Goal: Task Accomplishment & Management: Manage account settings

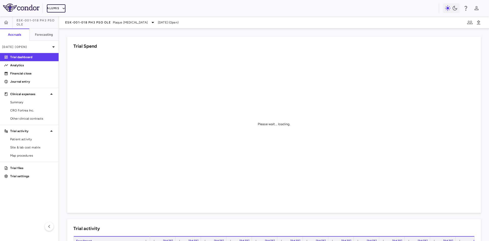
click at [61, 10] on icon "button" at bounding box center [63, 8] width 5 height 5
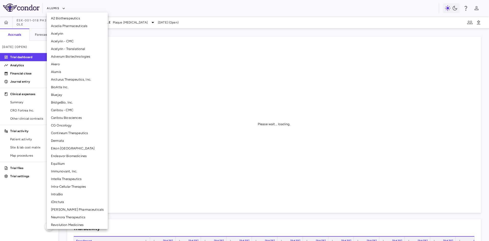
click at [67, 104] on li "BridgeBio, Inc." at bounding box center [77, 103] width 61 height 8
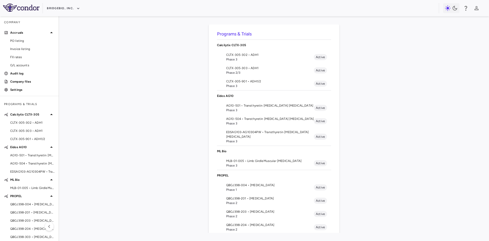
click at [236, 104] on span "AG10-501 • Transthyretin Amyloid Cardiomyopathy" at bounding box center [270, 105] width 88 height 5
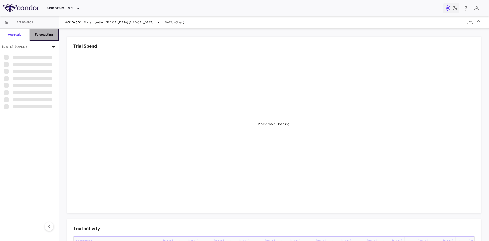
click at [43, 36] on h6 "Forecasting" at bounding box center [44, 34] width 18 height 5
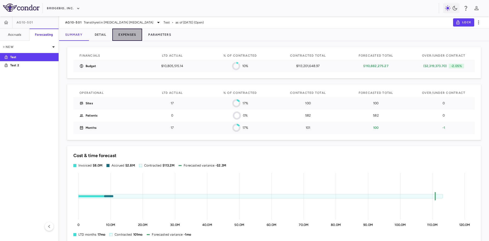
click at [131, 33] on button "Expenses" at bounding box center [127, 35] width 30 height 12
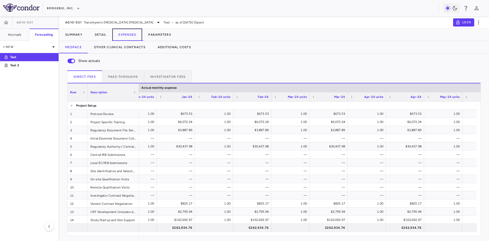
scroll to position [0, 1211]
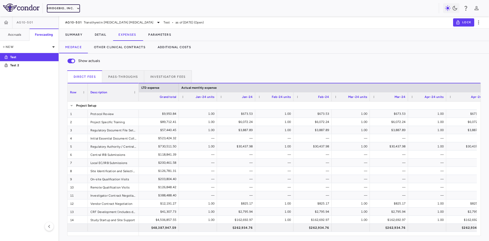
click at [65, 7] on button "BridgeBio, Inc." at bounding box center [63, 8] width 33 height 8
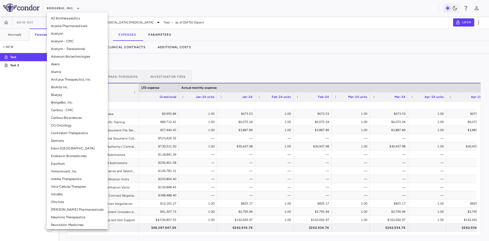
click at [62, 70] on li "Alumis" at bounding box center [77, 72] width 61 height 8
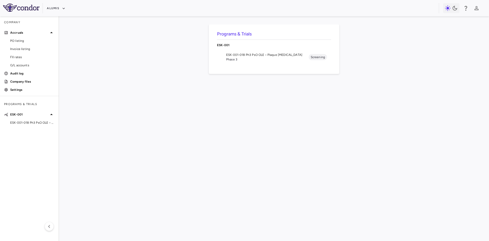
click at [32, 124] on span "ESK-001-018 Ph3 PsO OLE • Plaque [MEDICAL_DATA]" at bounding box center [32, 122] width 44 height 5
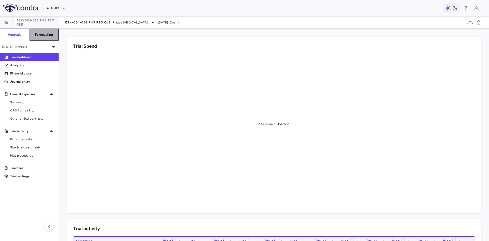
click at [38, 31] on button "Forecasting" at bounding box center [44, 35] width 30 height 12
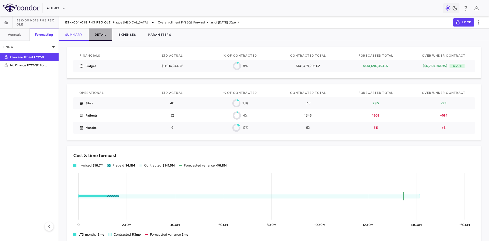
click at [99, 34] on button "Detail" at bounding box center [101, 35] width 24 height 12
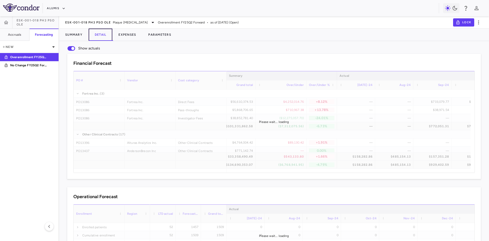
scroll to position [0, 223]
click at [37, 65] on p "No Change FY25Q2 Forward" at bounding box center [29, 65] width 38 height 5
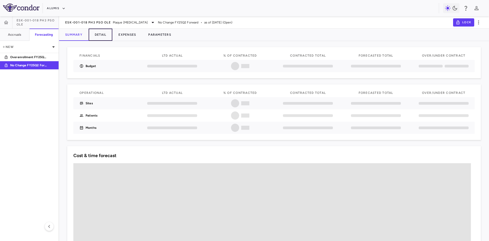
drag, startPoint x: 100, startPoint y: 38, endPoint x: 112, endPoint y: 41, distance: 12.7
click at [100, 38] on button "Detail" at bounding box center [101, 35] width 24 height 12
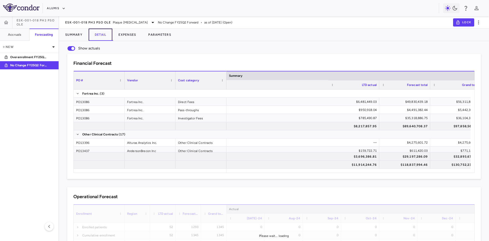
scroll to position [0, 205]
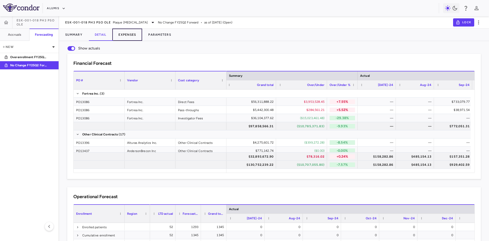
click at [123, 35] on button "Expenses" at bounding box center [127, 35] width 30 height 12
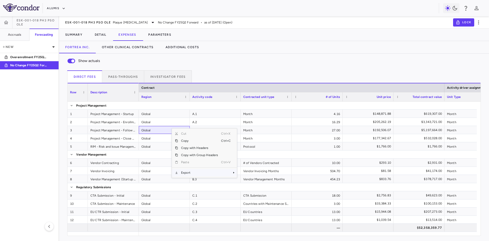
click at [195, 174] on span "Export" at bounding box center [199, 172] width 43 height 7
click at [253, 182] on span "Excel Export" at bounding box center [254, 181] width 24 height 7
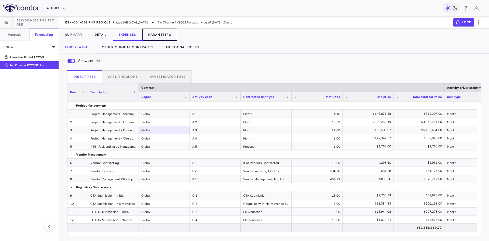
click at [166, 34] on button "Parameters" at bounding box center [159, 35] width 35 height 12
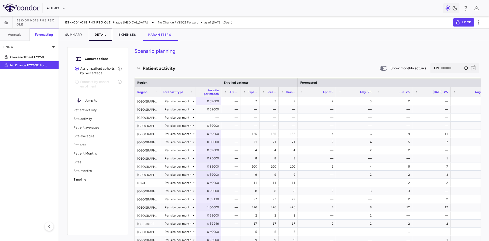
click at [103, 36] on button "Detail" at bounding box center [101, 35] width 24 height 12
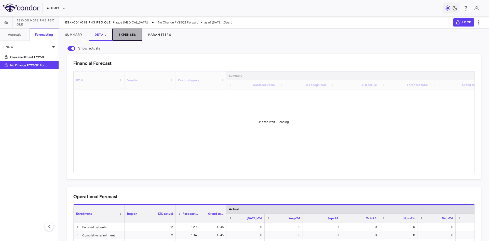
click at [122, 36] on button "Expenses" at bounding box center [127, 35] width 30 height 12
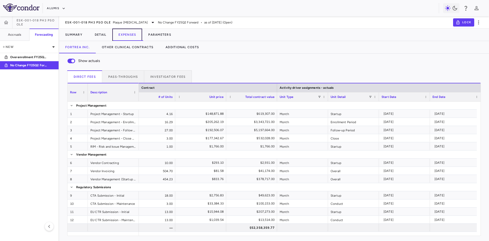
scroll to position [0, 171]
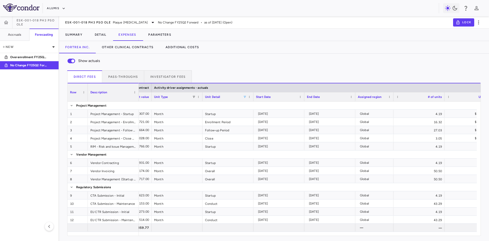
click at [244, 96] on span at bounding box center [244, 96] width 3 height 3
click at [253, 115] on div "(Select All)" at bounding box center [271, 116] width 42 height 4
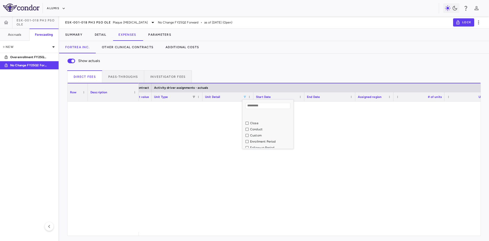
scroll to position [25, 0]
click at [262, 140] on div "Follow-up Period" at bounding box center [271, 139] width 42 height 4
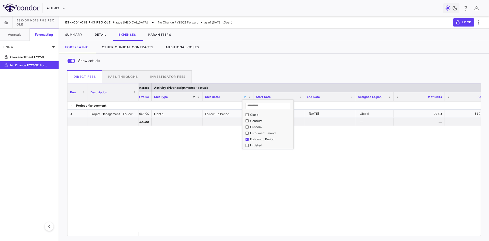
click at [224, 176] on div "$192,506.07 $5,197,664.00 Month Follow-up Period 2026-05-15 2028-08-15 Global 2…" at bounding box center [310, 166] width 342 height 130
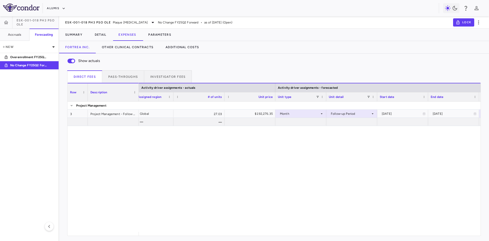
scroll to position [0, 571]
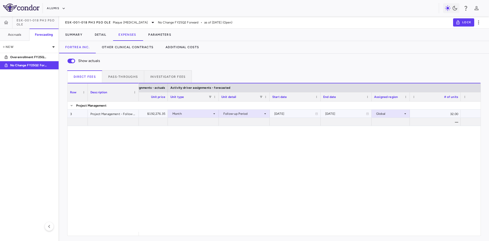
click at [197, 114] on div "Month" at bounding box center [193, 114] width 40 height 8
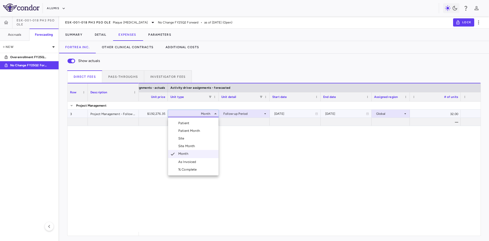
click at [190, 163] on div "As Invoiced" at bounding box center [188, 162] width 20 height 5
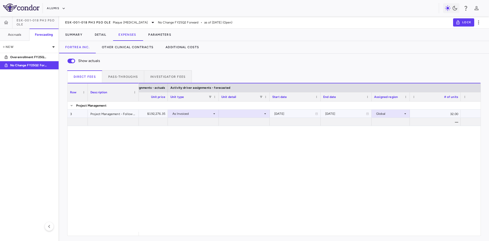
click at [234, 111] on div at bounding box center [244, 113] width 46 height 7
click at [238, 126] on li "As occurred" at bounding box center [244, 123] width 50 height 8
click at [161, 168] on div "$192,276.35 As Invoiced As occurred 2026-05-15 2028-12-31 Global 32.00 $192,276…" at bounding box center [310, 166] width 342 height 130
click at [104, 36] on button "Detail" at bounding box center [101, 35] width 24 height 12
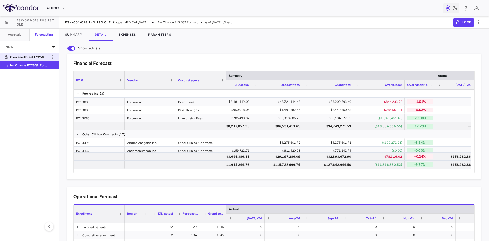
click at [29, 58] on p "Overenrollment FY25Q2 Forward" at bounding box center [29, 57] width 38 height 5
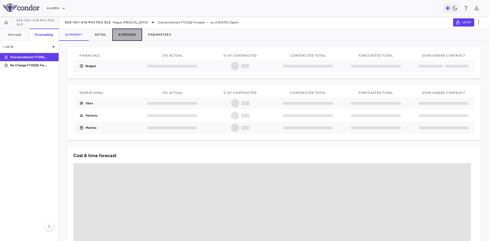
click at [132, 35] on button "Expenses" at bounding box center [127, 35] width 30 height 12
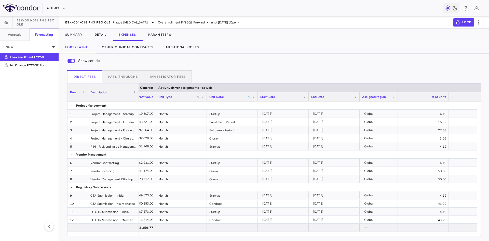
click at [250, 96] on span at bounding box center [249, 96] width 3 height 3
click at [259, 117] on div "(Select All)" at bounding box center [276, 116] width 42 height 4
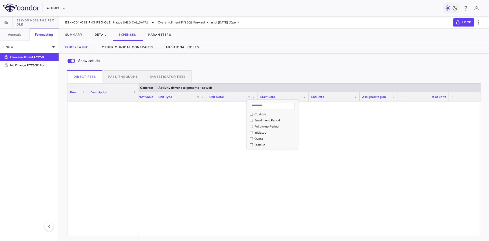
click at [266, 126] on div "Follow-up Period" at bounding box center [276, 127] width 42 height 4
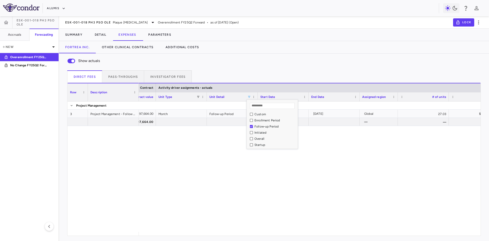
click at [188, 174] on div "$192,506.07 $5,197,664.00 Month Follow-up Period 2026-05-15 2028-08-15 Global 2…" at bounding box center [310, 166] width 342 height 130
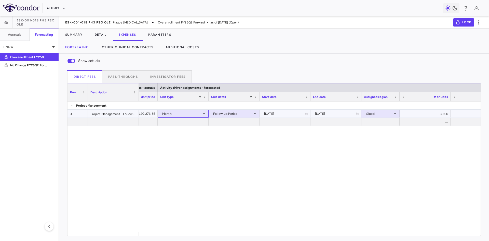
click at [187, 113] on div "Month" at bounding box center [182, 114] width 40 height 8
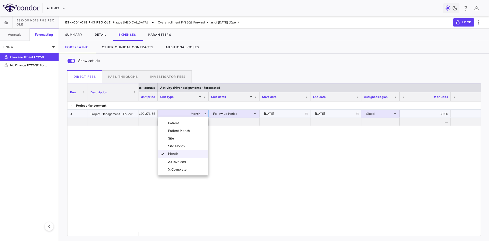
click at [181, 161] on div "As Invoiced" at bounding box center [178, 162] width 20 height 5
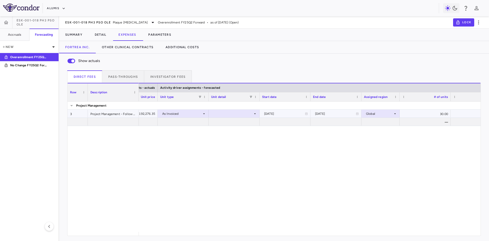
click at [222, 113] on div at bounding box center [234, 113] width 46 height 7
click at [238, 122] on div "As occurred" at bounding box center [229, 123] width 20 height 5
click at [103, 37] on button "Detail" at bounding box center [101, 35] width 24 height 12
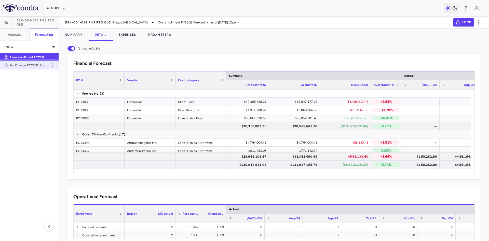
click at [31, 65] on p "No Change FY25Q2 Forward" at bounding box center [29, 65] width 38 height 5
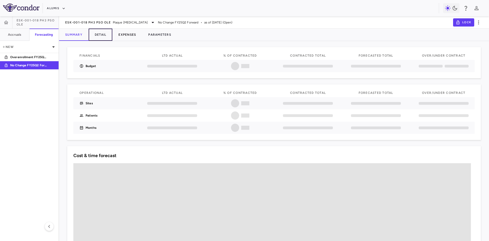
click at [104, 35] on button "Detail" at bounding box center [101, 35] width 24 height 12
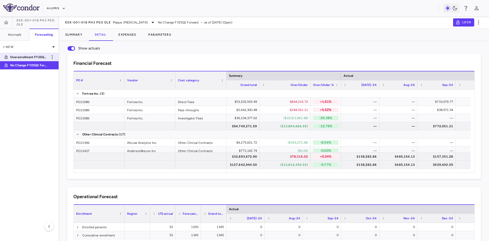
click at [34, 56] on p "Overenrollment FY25Q2 Forward" at bounding box center [29, 57] width 38 height 5
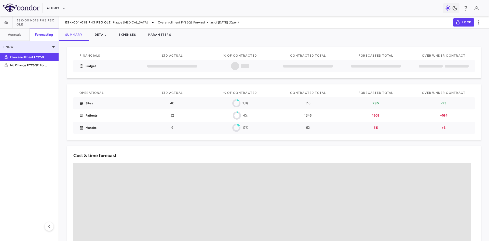
click at [9, 47] on p "New" at bounding box center [26, 47] width 48 height 5
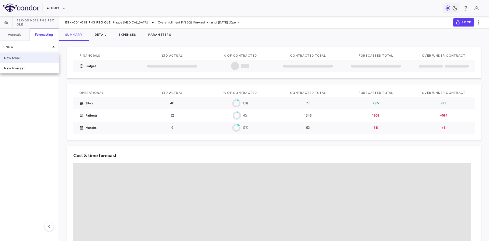
click at [18, 59] on div "New folder" at bounding box center [12, 58] width 17 height 5
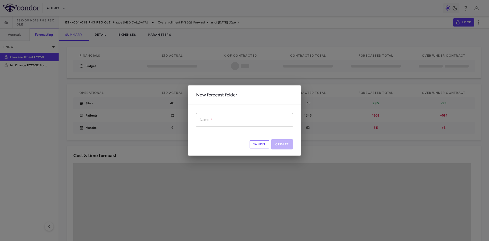
click at [222, 122] on input "Name   *" at bounding box center [244, 120] width 97 height 14
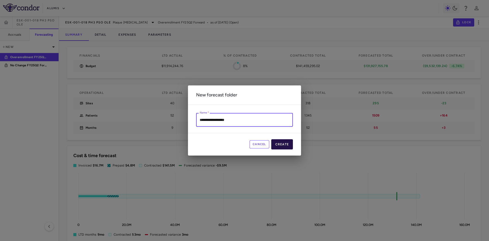
type input "**********"
click at [288, 142] on button "Create" at bounding box center [282, 144] width 22 height 10
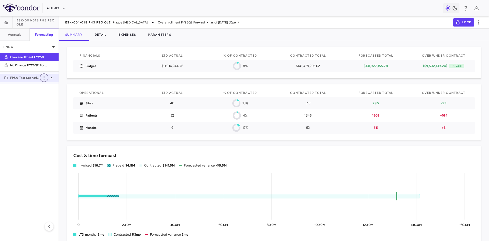
click at [46, 77] on icon "button" at bounding box center [44, 78] width 6 height 6
click at [20, 102] on div at bounding box center [244, 120] width 489 height 241
click at [14, 47] on p "New" at bounding box center [26, 47] width 48 height 5
click at [23, 95] on div at bounding box center [244, 120] width 489 height 241
click at [27, 65] on p "No Change FY25Q2 Forward" at bounding box center [29, 65] width 38 height 5
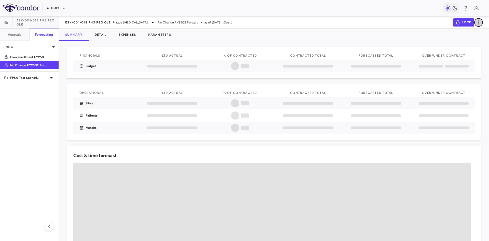
click at [480, 21] on icon "button" at bounding box center [479, 22] width 6 height 6
click at [477, 40] on div "Duplicate" at bounding box center [471, 39] width 23 height 9
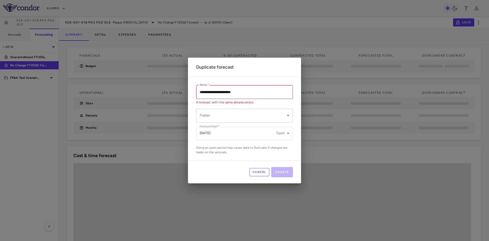
click at [235, 115] on body "**********" at bounding box center [244, 120] width 489 height 241
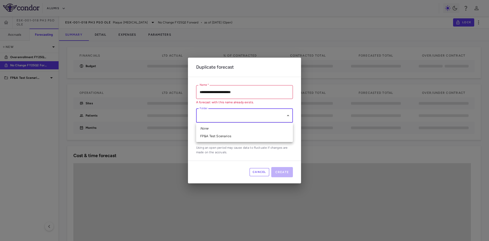
click at [221, 137] on li "FP&A Test Scenarios" at bounding box center [244, 136] width 97 height 8
type input "**********"
click at [218, 86] on input "**********" at bounding box center [244, 92] width 97 height 14
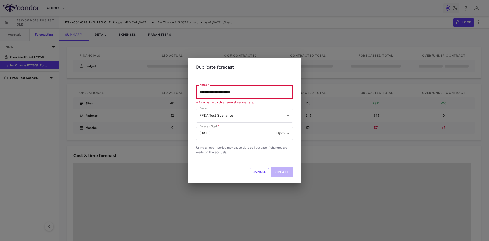
click at [200, 91] on input "**********" at bounding box center [244, 92] width 97 height 14
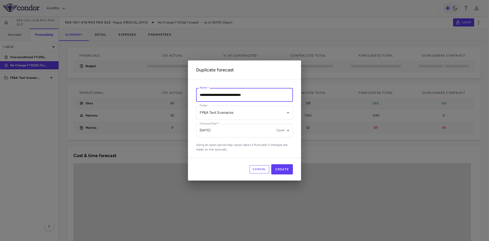
type input "**********"
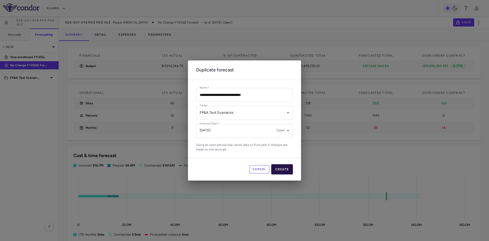
click at [285, 169] on button "Create" at bounding box center [282, 169] width 22 height 10
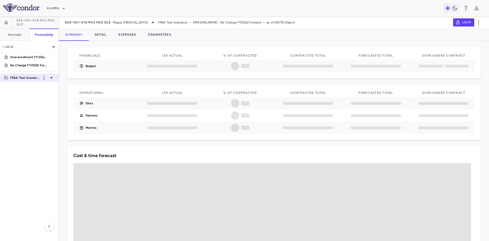
click at [52, 77] on icon at bounding box center [51, 78] width 6 height 6
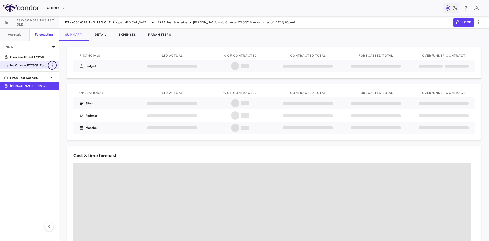
click at [52, 66] on icon "button" at bounding box center [52, 65] width 6 height 6
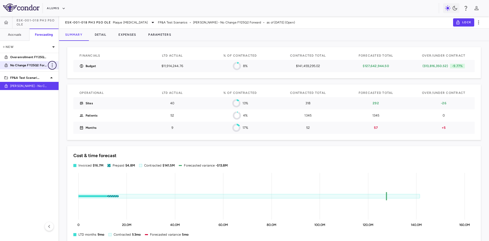
click at [54, 65] on icon "button" at bounding box center [52, 65] width 6 height 6
click at [58, 78] on div "Duplicate" at bounding box center [59, 78] width 23 height 9
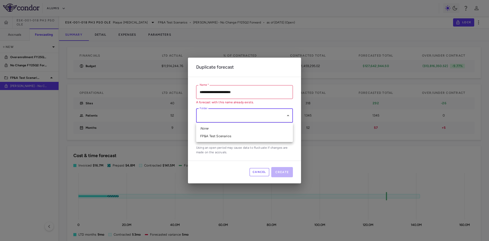
click at [225, 115] on body "Skip to sidebar Skip to main content Alumis ESK-001-018 Ph3 PsO OLE Accruals Fo…" at bounding box center [244, 120] width 489 height 241
click at [223, 134] on li "FP&A Test Scenarios" at bounding box center [244, 136] width 97 height 8
type input "**********"
click at [200, 93] on input "**********" at bounding box center [244, 92] width 97 height 14
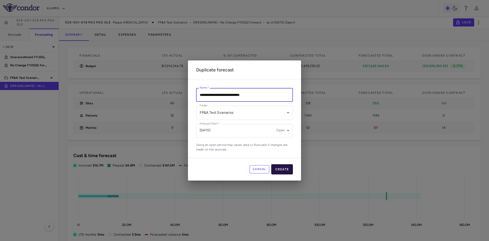
type input "**********"
click at [285, 169] on button "Create" at bounding box center [282, 169] width 22 height 10
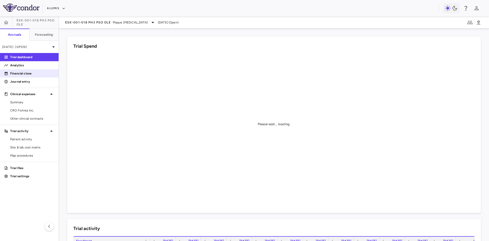
click at [20, 72] on p "Financial close" at bounding box center [32, 73] width 44 height 5
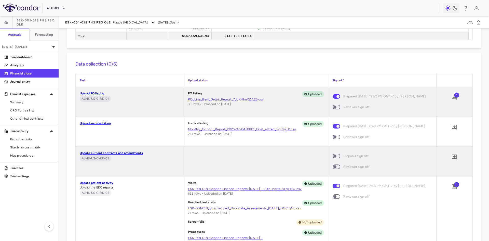
scroll to position [382, 0]
click at [96, 93] on link "Upload PO listing" at bounding box center [92, 93] width 25 height 4
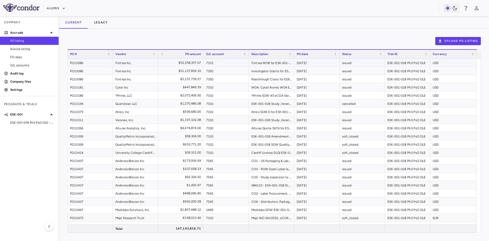
click at [108, 64] on div "PO13086" at bounding box center [90, 63] width 45 height 8
click at [32, 123] on span "ESK-001-018 Ph3 PsO OLE • Plaque [MEDICAL_DATA]" at bounding box center [32, 122] width 44 height 5
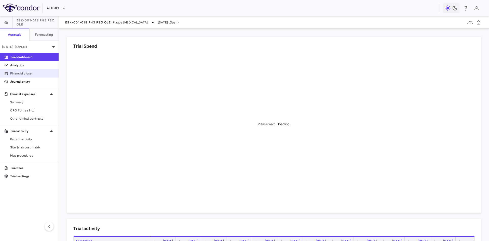
click at [16, 76] on link "Financial close" at bounding box center [29, 74] width 59 height 8
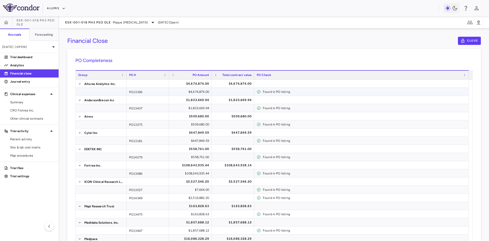
click at [200, 91] on div "$4,674,874.00" at bounding box center [191, 92] width 35 height 8
click at [203, 92] on div "$4,674,874.00" at bounding box center [191, 92] width 35 height 8
click at [238, 83] on div "$4,674,874.00" at bounding box center [233, 84] width 35 height 8
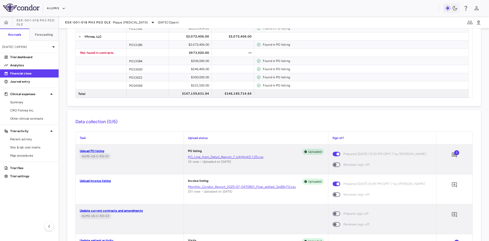
scroll to position [331, 0]
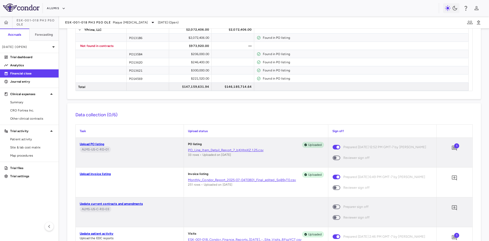
click at [100, 175] on link "Upload invoice listing" at bounding box center [95, 174] width 31 height 4
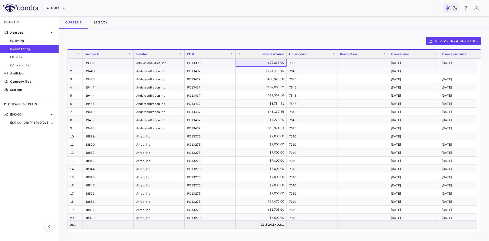
click at [280, 64] on div "$22,236.00" at bounding box center [262, 63] width 44 height 8
click at [279, 82] on div "$405,923.90" at bounding box center [262, 79] width 44 height 8
click at [269, 104] on div "$3,784.41" at bounding box center [262, 103] width 44 height 8
click at [270, 126] on div "$12,974.33" at bounding box center [262, 128] width 44 height 8
click at [271, 137] on div "$7,000.00" at bounding box center [262, 136] width 44 height 8
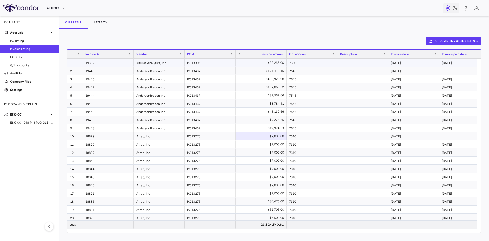
click at [449, 62] on div "[DATE]" at bounding box center [465, 63] width 51 height 8
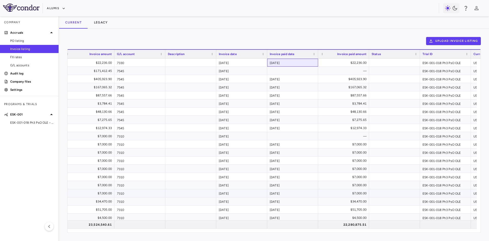
scroll to position [0, 177]
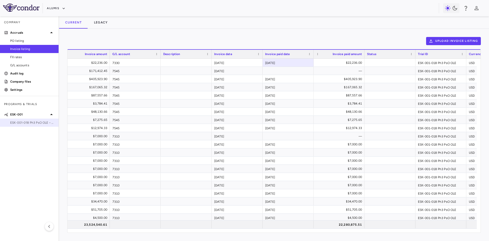
click at [39, 123] on span "ESK-001-018 Ph3 PsO OLE • Plaque [MEDICAL_DATA]" at bounding box center [32, 122] width 44 height 5
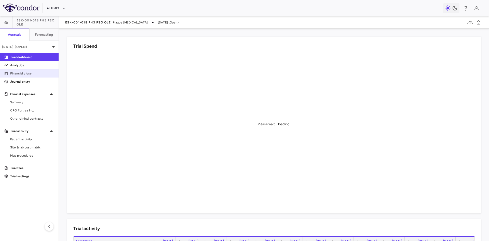
click at [21, 72] on p "Financial close" at bounding box center [32, 73] width 44 height 5
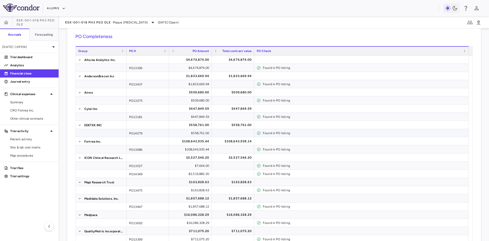
scroll to position [126, 0]
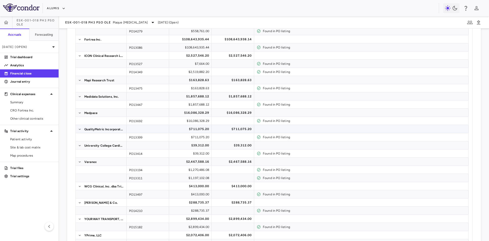
click at [197, 130] on div "$711,075.20" at bounding box center [191, 129] width 35 height 8
click at [197, 144] on div "$39,312.00" at bounding box center [191, 145] width 35 height 8
click at [195, 162] on div "$2,467,588.16" at bounding box center [191, 161] width 35 height 8
click at [193, 194] on div "$413,000.00" at bounding box center [191, 194] width 35 height 8
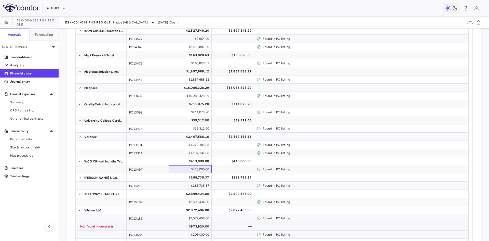
scroll to position [177, 0]
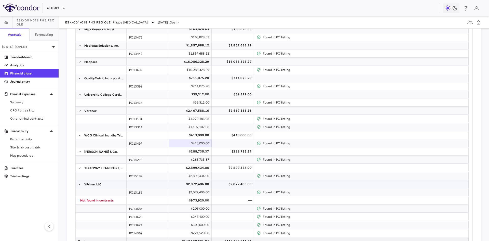
click at [192, 186] on div "$2,072,406.00" at bounding box center [191, 184] width 35 height 8
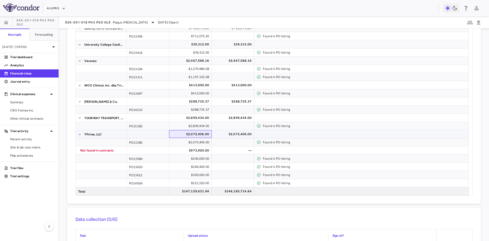
scroll to position [228, 0]
click at [223, 134] on div "$2,072,406.00" at bounding box center [233, 133] width 35 height 8
click at [197, 134] on div "$2,072,406.00" at bounding box center [191, 133] width 35 height 8
click at [226, 134] on div "$2,072,406.00" at bounding box center [233, 133] width 35 height 8
click at [197, 134] on div "$2,072,406.00" at bounding box center [191, 133] width 35 height 8
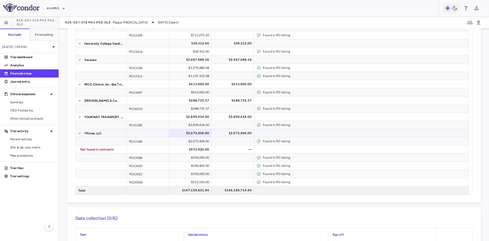
click at [231, 135] on div "$2,072,406.00" at bounding box center [233, 133] width 35 height 8
click at [184, 132] on div "$2,072,406.00" at bounding box center [191, 133] width 35 height 8
click at [246, 132] on div "$2,072,406.00" at bounding box center [233, 133] width 35 height 8
click at [191, 131] on div "$2,072,406.00" at bounding box center [191, 133] width 35 height 8
click at [229, 134] on div "$2,072,406.00" at bounding box center [233, 133] width 35 height 8
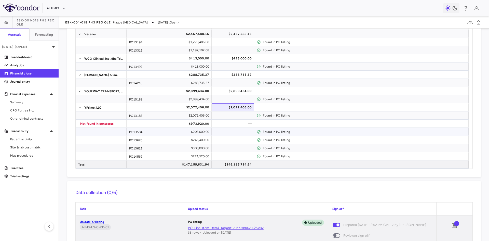
scroll to position [253, 0]
click at [206, 106] on div "$2,072,406.00" at bounding box center [191, 107] width 35 height 8
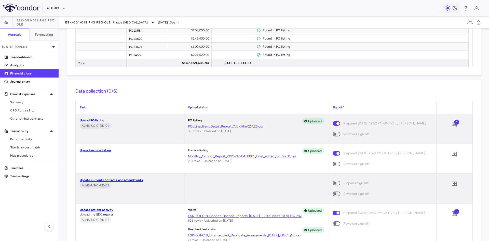
scroll to position [432, 0]
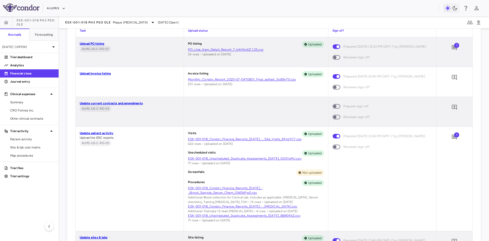
click at [239, 112] on div at bounding box center [256, 112] width 144 height 30
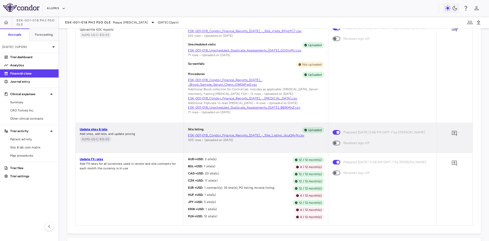
scroll to position [508, 0]
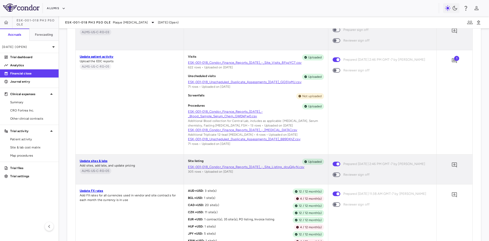
click at [95, 58] on link "Update patient activity" at bounding box center [97, 57] width 34 height 4
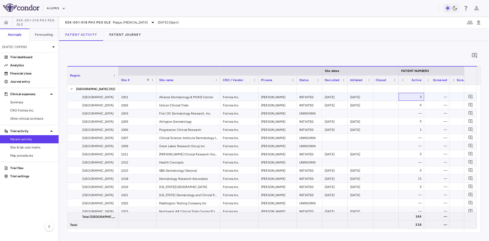
click at [419, 95] on div "3" at bounding box center [412, 97] width 18 height 8
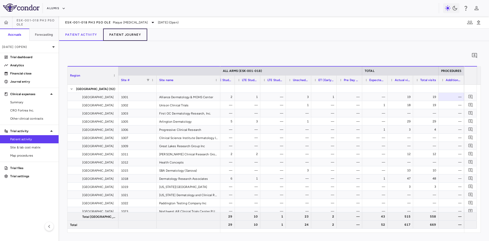
click at [129, 36] on button "Patient Journey" at bounding box center [125, 35] width 44 height 12
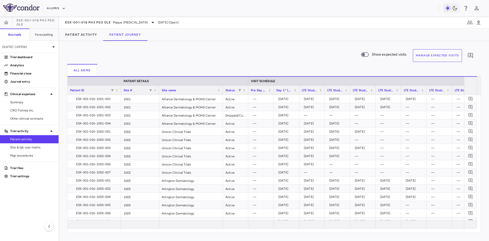
drag, startPoint x: 104, startPoint y: 87, endPoint x: 120, endPoint y: 86, distance: 15.3
click at [120, 86] on div at bounding box center [121, 90] width 2 height 9
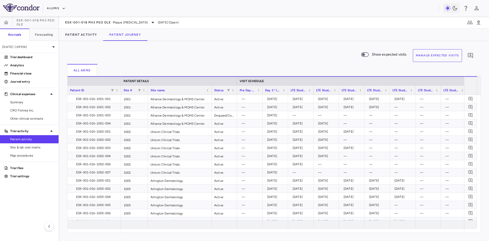
drag, startPoint x: 158, startPoint y: 88, endPoint x: 147, endPoint y: 91, distance: 11.7
click at [147, 91] on div at bounding box center [148, 90] width 2 height 9
click at [102, 97] on div "ESK-001-016-1001-001" at bounding box center [95, 99] width 46 height 8
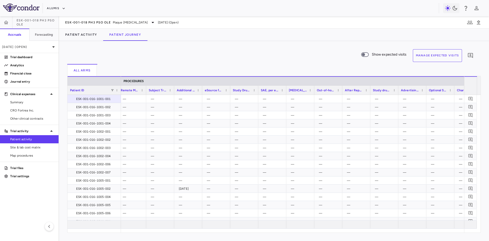
click at [201, 90] on div "Additional Triplicate 12-lead [MEDICAL_DATA] (Triplicate 12-Lead [MEDICAL_DATA])" at bounding box center [188, 89] width 28 height 9
drag, startPoint x: 202, startPoint y: 89, endPoint x: 236, endPoint y: 102, distance: 37.2
click at [203, 91] on div at bounding box center [202, 90] width 2 height 9
click at [204, 188] on div "[DATE]" at bounding box center [210, 188] width 62 height 8
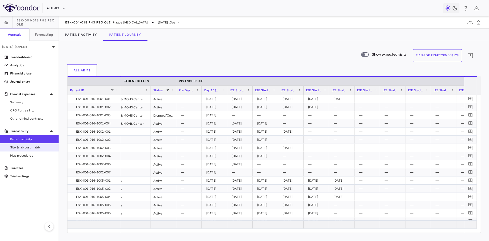
click at [36, 147] on span "Site & lab cost matrix" at bounding box center [32, 147] width 44 height 5
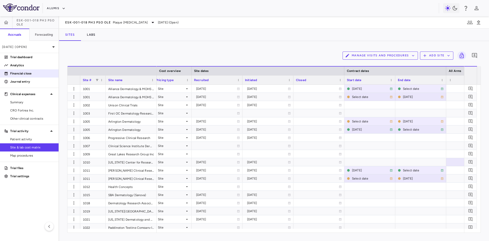
click at [25, 75] on p "Financial close" at bounding box center [32, 73] width 44 height 5
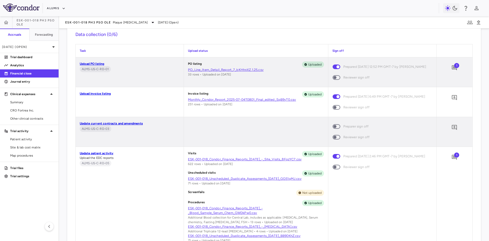
scroll to position [406, 0]
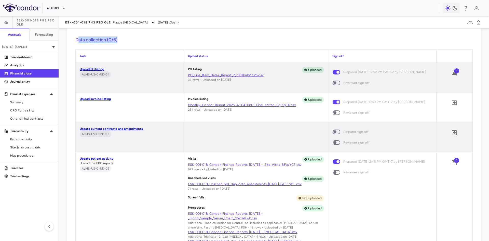
drag, startPoint x: 77, startPoint y: 40, endPoint x: 153, endPoint y: 43, distance: 75.5
click at [153, 43] on h6 "Data collection (0/6)" at bounding box center [274, 39] width 398 height 7
click at [155, 47] on div "Data collection (0/6) Task Upload status Sign off Upload PO listing ALMS-US-C-R…" at bounding box center [274, 197] width 414 height 339
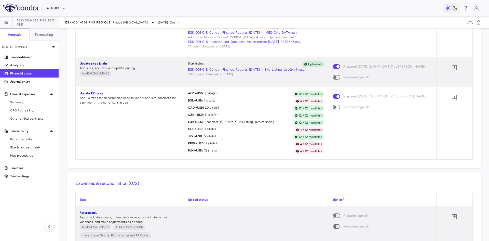
scroll to position [636, 0]
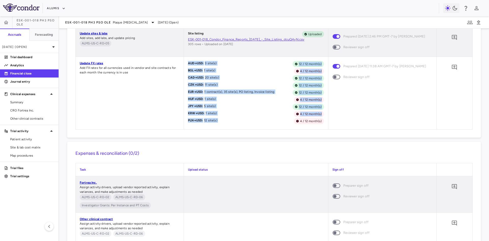
drag, startPoint x: 186, startPoint y: 72, endPoint x: 275, endPoint y: 134, distance: 109.5
click at [275, 129] on div "AUD → USD : 3 site(s) 12 / 12 month(s) BGL → USD : 1 site(s) 4 / 12 month(s) CA…" at bounding box center [256, 93] width 144 height 72
click at [266, 124] on div "PLN → USD : 12 site(s) 4 / 12 month(s)" at bounding box center [256, 121] width 136 height 6
drag, startPoint x: 186, startPoint y: 73, endPoint x: 279, endPoint y: 124, distance: 105.4
click at [279, 124] on div "AUD → USD : 3 site(s) 12 / 12 month(s) BGL → USD : 1 site(s) 4 / 12 month(s) CA…" at bounding box center [256, 93] width 144 height 72
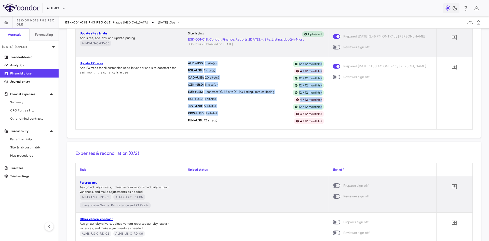
click at [250, 117] on div "KRW → USD : 1 site(s) 4 / 12 month(s)" at bounding box center [256, 114] width 136 height 6
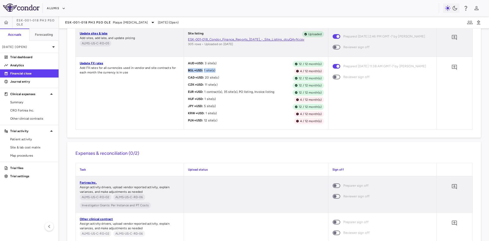
drag, startPoint x: 187, startPoint y: 81, endPoint x: 234, endPoint y: 82, distance: 46.9
click at [234, 74] on div "BGL → USD : 1 site(s) 4 / 12 month(s)" at bounding box center [256, 71] width 136 height 6
click at [226, 74] on div "BGL → USD : 1 site(s) 4 / 12 month(s)" at bounding box center [256, 71] width 136 height 6
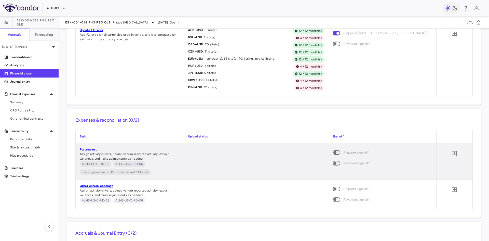
scroll to position [610, 0]
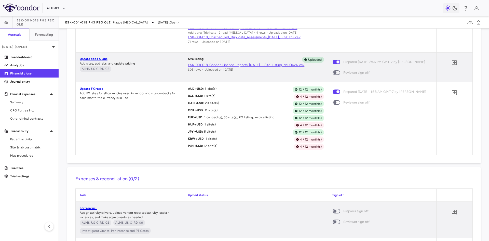
click at [92, 90] on link "Update FX rates" at bounding box center [91, 89] width 23 height 4
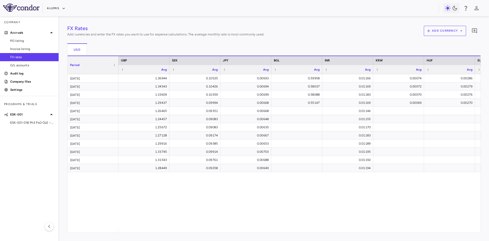
scroll to position [0, 45]
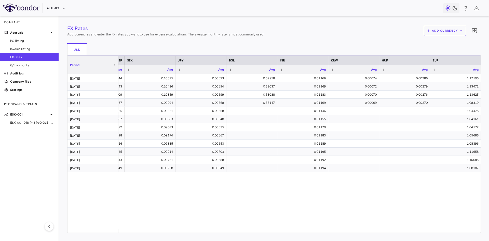
drag, startPoint x: 286, startPoint y: 230, endPoint x: 269, endPoint y: 226, distance: 16.7
click at [269, 226] on div "1.36944 0.10525 0.00693 0.59958 0.01166 0.00074 0.00286 1.17195 1.25393 1.34543…" at bounding box center [299, 151] width 362 height 154
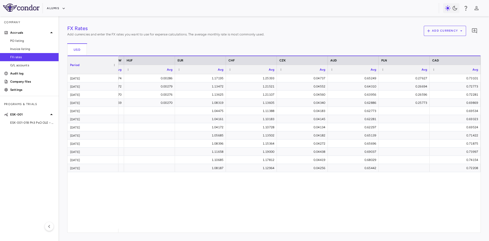
scroll to position [0, 0]
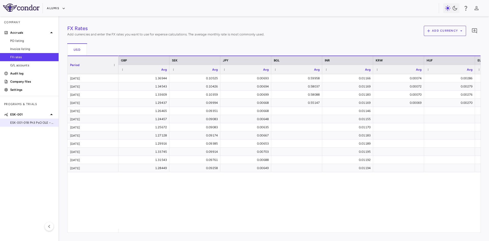
click at [34, 122] on span "ESK-001-018 Ph3 PsO OLE • Plaque [MEDICAL_DATA]" at bounding box center [32, 122] width 44 height 5
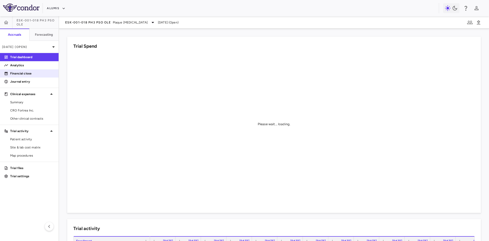
click at [29, 71] on p "Financial close" at bounding box center [32, 73] width 44 height 5
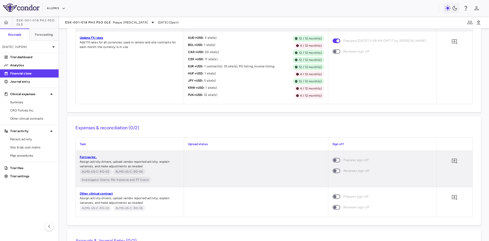
scroll to position [686, 0]
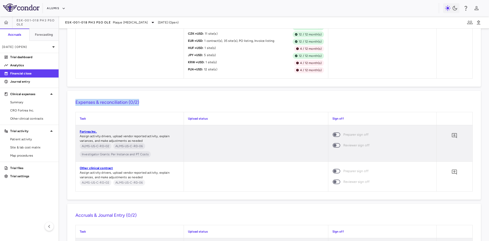
drag, startPoint x: 75, startPoint y: 111, endPoint x: 166, endPoint y: 111, distance: 90.2
click at [166, 106] on h6 "Expenses & reconciliation (0/2)" at bounding box center [274, 102] width 398 height 7
click at [170, 106] on h6 "Expenses & reconciliation (0/2)" at bounding box center [274, 102] width 398 height 7
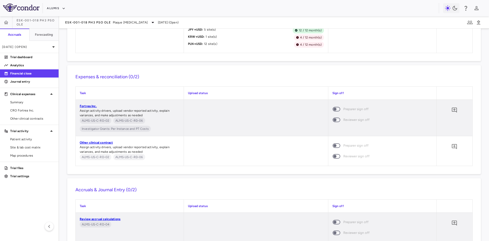
click at [94, 108] on link "Fortrea Inc." at bounding box center [88, 106] width 17 height 4
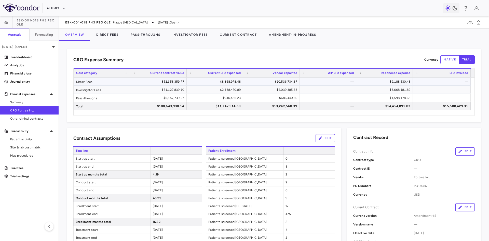
click at [225, 82] on div "$8,368,978.48" at bounding box center [215, 81] width 49 height 8
click at [224, 88] on div "$2,438,470.89" at bounding box center [215, 90] width 49 height 8
click at [223, 96] on div "$940,465.23" at bounding box center [215, 98] width 49 height 8
click at [227, 91] on div "$2,438,470.89" at bounding box center [215, 90] width 49 height 8
click at [228, 83] on div "$8,368,978.48" at bounding box center [215, 81] width 49 height 8
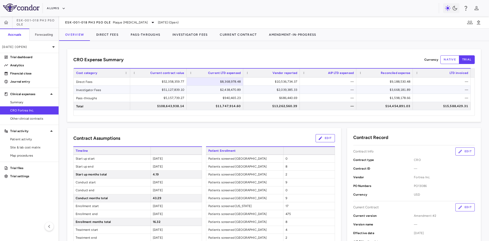
click at [228, 89] on div "$2,438,470.89" at bounding box center [215, 90] width 49 height 8
click at [227, 95] on div "$940,465.23" at bounding box center [215, 98] width 49 height 8
click at [106, 33] on button "Direct Fees" at bounding box center [107, 35] width 34 height 12
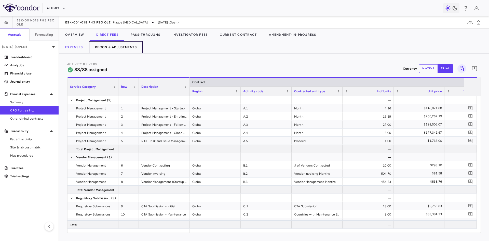
click at [116, 48] on button "Recon & Adjustments" at bounding box center [116, 47] width 54 height 12
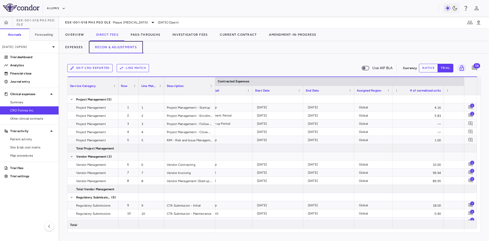
scroll to position [0, 187]
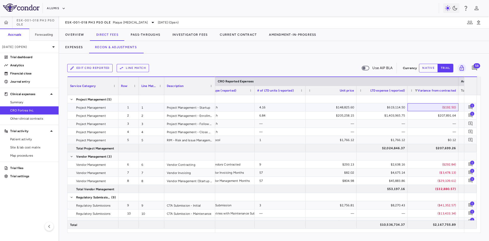
click at [447, 107] on div "($192.50)" at bounding box center [434, 107] width 44 height 8
click at [441, 115] on div "$207,891.64" at bounding box center [434, 115] width 44 height 8
click at [434, 106] on div "($192.50)" at bounding box center [434, 107] width 44 height 8
click at [428, 144] on div "$1,766.00 Protocol 1 $1,766.12 $1,766.12 $0.12" at bounding box center [235, 140] width 1057 height 8
click at [436, 169] on div "($3,478.13)" at bounding box center [434, 172] width 44 height 8
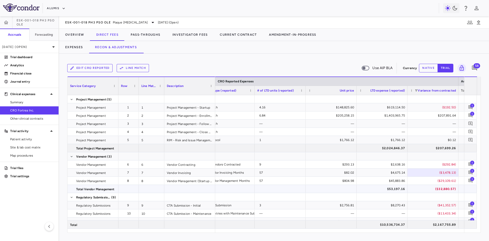
click at [437, 186] on div "($32,880.57)" at bounding box center [434, 189] width 44 height 8
click at [444, 104] on div "($192.50)" at bounding box center [434, 107] width 44 height 8
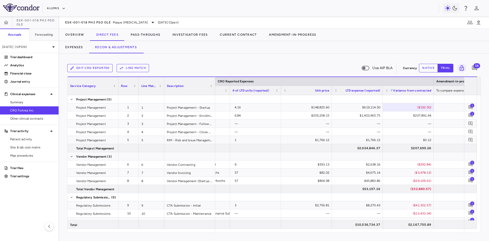
click at [391, 90] on span at bounding box center [391, 90] width 3 height 3
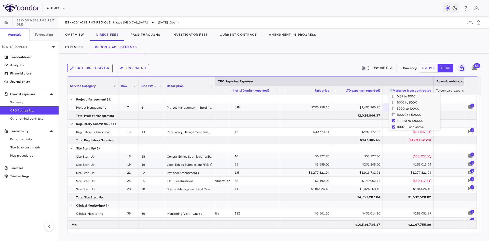
click at [424, 165] on div "$155,013.04" at bounding box center [410, 164] width 44 height 8
click at [420, 110] on div "$207,891.64" at bounding box center [410, 107] width 44 height 8
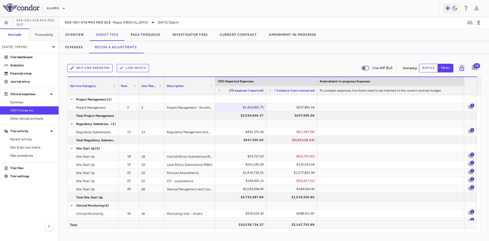
click at [302, 223] on div "$2,167,755.89" at bounding box center [293, 224] width 44 height 8
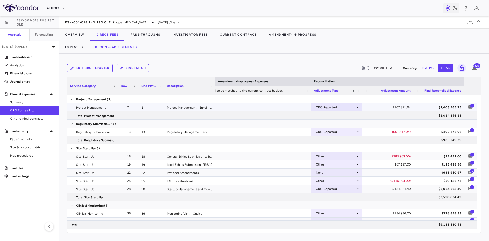
click at [386, 108] on div "$207,891.64" at bounding box center [389, 107] width 44 height 8
click at [346, 109] on div "CRO Reported" at bounding box center [336, 107] width 40 height 8
click at [346, 109] on div at bounding box center [244, 120] width 489 height 241
click at [398, 108] on div "$207,891.64" at bounding box center [389, 107] width 44 height 8
click at [344, 157] on div "Other" at bounding box center [336, 156] width 40 height 8
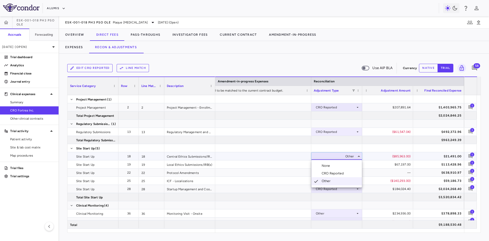
click at [382, 139] on div at bounding box center [244, 120] width 489 height 241
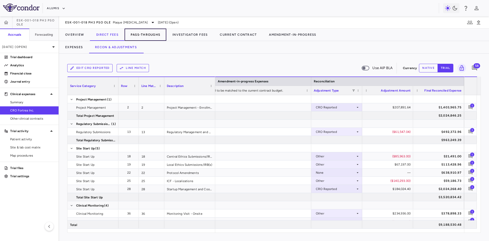
click at [146, 32] on button "Pass-Throughs" at bounding box center [146, 35] width 42 height 12
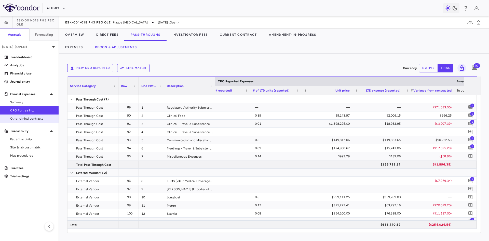
click at [37, 118] on span "Other clinical contracts" at bounding box center [32, 118] width 44 height 5
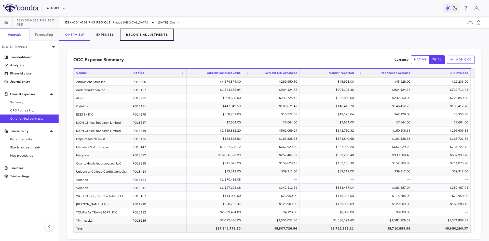
click at [139, 34] on button "Recon & Adjustments" at bounding box center [147, 35] width 54 height 12
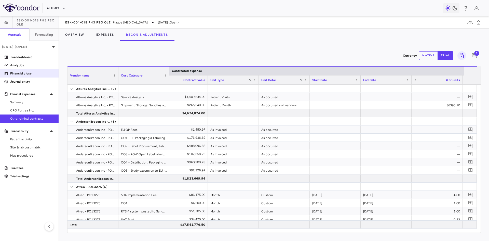
click at [32, 73] on p "Financial close" at bounding box center [32, 73] width 44 height 5
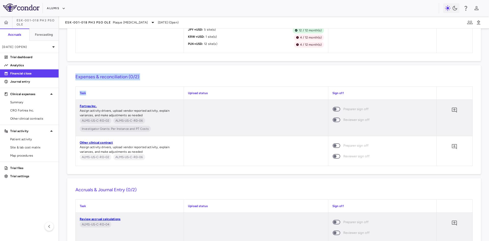
drag, startPoint x: 80, startPoint y: 87, endPoint x: 163, endPoint y: 93, distance: 83.3
click at [163, 93] on div "Expenses & reconciliation (0/2) Task Upload status Sign off Fortrea Inc. Assign…" at bounding box center [274, 119] width 414 height 109
click at [158, 80] on h6 "Expenses & reconciliation (0/2)" at bounding box center [274, 76] width 398 height 7
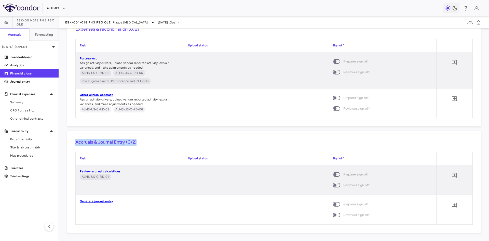
drag, startPoint x: 144, startPoint y: 141, endPoint x: 70, endPoint y: 141, distance: 74.9
click at [70, 141] on div "Accruals & Journal Entry (0/2) Task Upload status Sign off Review accrual calcu…" at bounding box center [274, 181] width 414 height 102
click at [137, 140] on h6 "Accruals & Journal Entry (0/2)" at bounding box center [274, 142] width 398 height 7
click at [150, 152] on div "Task Upload status Sign off Review accrual calculations ALMS-US-C-RD-04 Prepare…" at bounding box center [274, 188] width 398 height 73
click at [108, 170] on link "Review accrual calculations" at bounding box center [100, 171] width 41 height 4
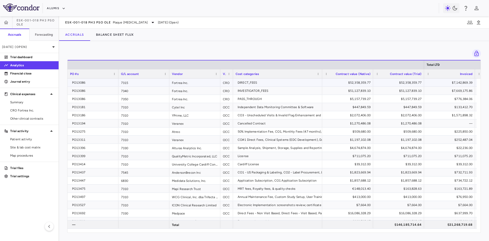
click at [99, 81] on div "PO13086" at bounding box center [94, 82] width 44 height 8
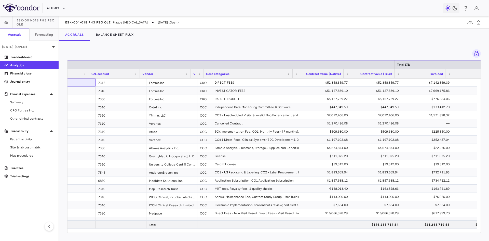
scroll to position [0, 30]
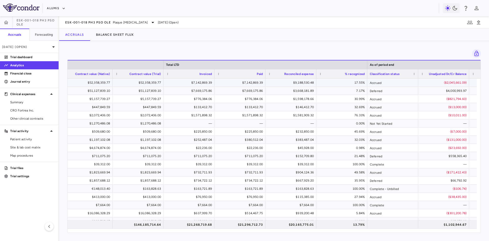
click at [308, 85] on div "$9,188,530.48" at bounding box center [292, 82] width 44 height 8
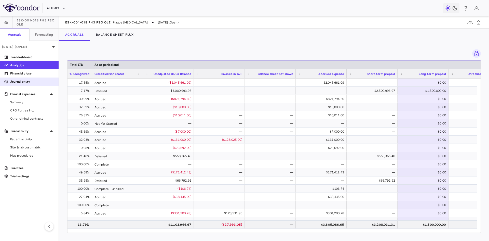
click at [25, 81] on p "Journal entry" at bounding box center [32, 81] width 44 height 5
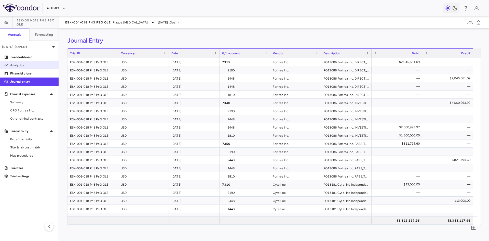
click at [18, 64] on p "Analytics" at bounding box center [32, 65] width 44 height 5
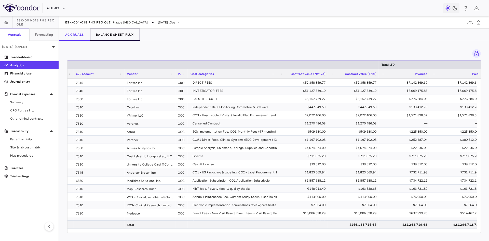
click at [127, 34] on button "Balance Sheet Flux" at bounding box center [115, 35] width 50 height 12
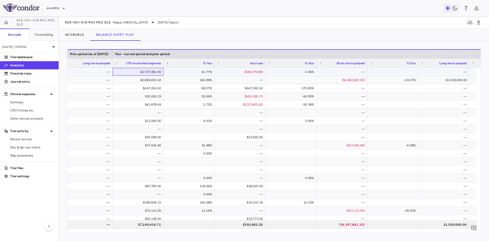
click at [143, 71] on div "$2,707,081.45" at bounding box center [139, 72] width 44 height 8
click at [186, 73] on div "41.77%" at bounding box center [190, 72] width 44 height 8
click at [162, 74] on div "$2,707,081.45" at bounding box center [138, 72] width 51 height 8
click at [193, 75] on div "41.77%" at bounding box center [190, 72] width 44 height 8
click at [146, 74] on div "$2,707,081.45" at bounding box center [139, 72] width 44 height 8
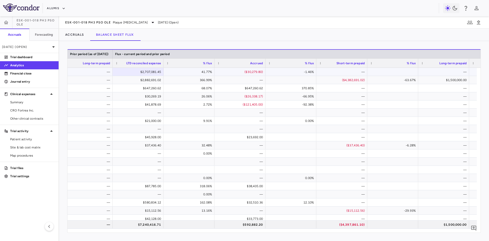
click at [186, 70] on div "41.77%" at bounding box center [190, 72] width 44 height 8
click at [152, 72] on div "$2,707,081.45" at bounding box center [139, 72] width 44 height 8
click at [177, 73] on div "41.77%" at bounding box center [190, 72] width 44 height 8
click at [149, 74] on div "$2,707,081.45" at bounding box center [139, 72] width 44 height 8
click at [475, 228] on icon "Add comment" at bounding box center [473, 228] width 5 height 5
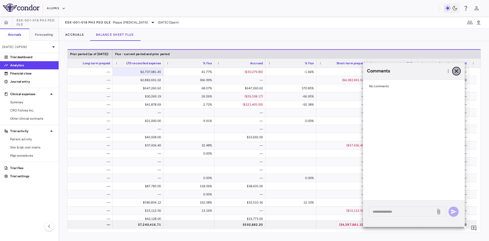
click at [458, 70] on icon "button" at bounding box center [457, 71] width 4 height 4
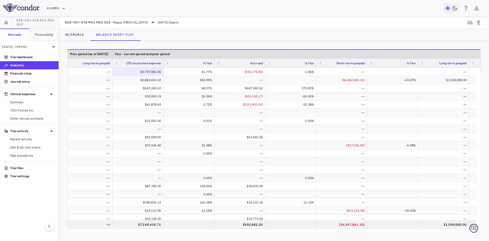
click at [474, 228] on icon "Add comment" at bounding box center [473, 228] width 5 height 5
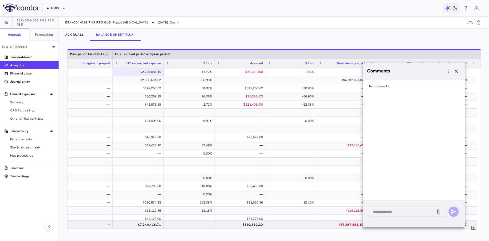
click at [386, 91] on div at bounding box center [414, 91] width 102 height 3
click at [386, 90] on div at bounding box center [414, 91] width 102 height 3
click at [458, 71] on icon "button" at bounding box center [457, 71] width 6 height 6
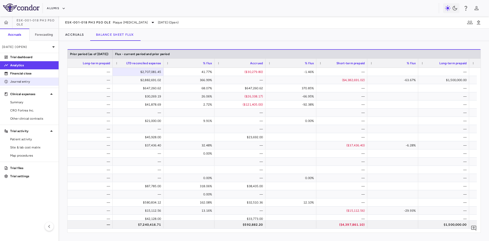
click at [29, 83] on p "Journal entry" at bounding box center [32, 81] width 44 height 5
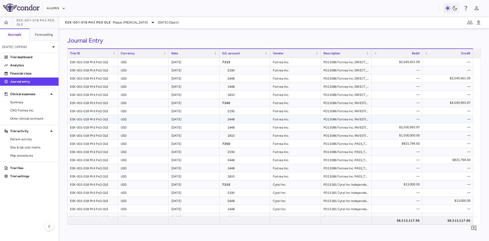
click at [234, 122] on div "2448" at bounding box center [245, 119] width 51 height 8
click at [18, 65] on p "Analytics" at bounding box center [32, 65] width 44 height 5
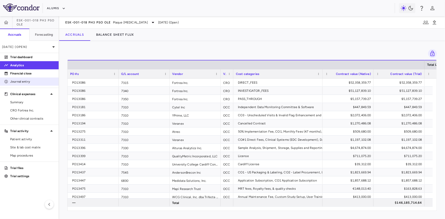
click at [24, 82] on p "Journal entry" at bounding box center [32, 81] width 44 height 5
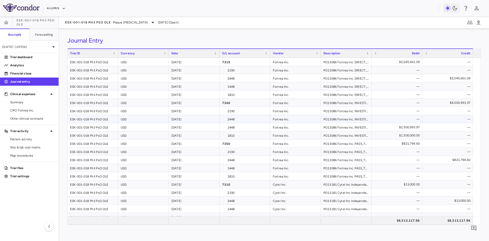
click at [219, 116] on div "[DATE]" at bounding box center [194, 119] width 51 height 8
click at [270, 113] on div "Fortrea Inc." at bounding box center [295, 111] width 51 height 8
click at [350, 134] on div "PO13086 Fortrea Inc. INVESTIGATOR_FEES" at bounding box center [346, 135] width 51 height 8
click at [401, 136] on div "$1,500,000.00" at bounding box center [398, 135] width 44 height 8
click at [116, 113] on div "ESK-001-018 Ph3 PsO OLE" at bounding box center [93, 111] width 51 height 8
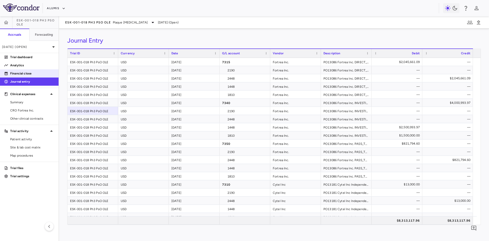
click at [32, 72] on p "Financial close" at bounding box center [32, 73] width 44 height 5
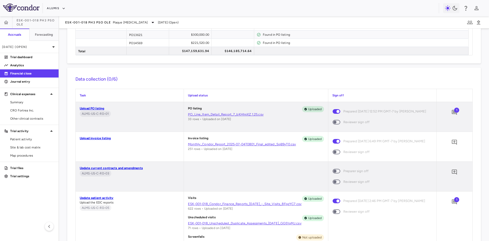
scroll to position [382, 0]
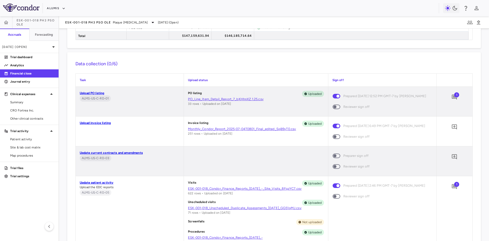
click at [200, 160] on div at bounding box center [256, 161] width 144 height 30
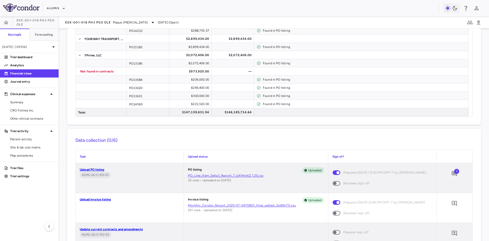
scroll to position [357, 0]
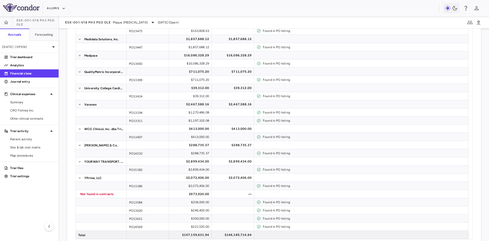
scroll to position [0, 0]
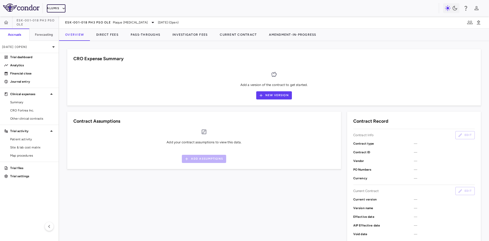
click at [59, 7] on button "Alumis" at bounding box center [56, 8] width 19 height 8
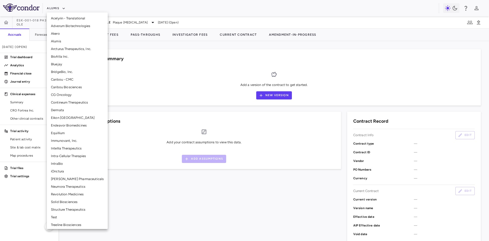
scroll to position [55, 0]
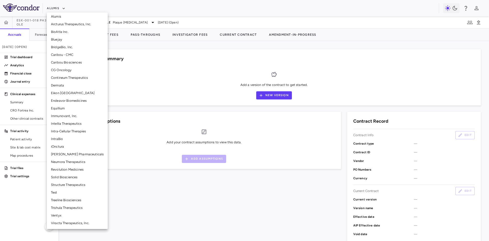
click at [67, 215] on li "Ventyx" at bounding box center [77, 215] width 61 height 8
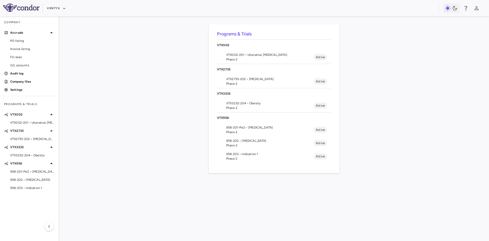
click at [246, 143] on span "Phase 2" at bounding box center [270, 145] width 88 height 5
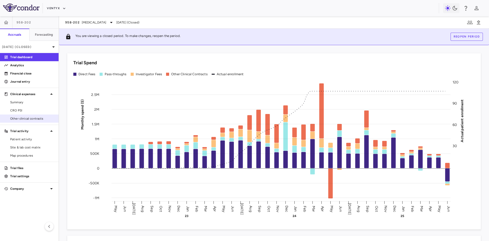
click at [34, 118] on span "Other clinical contracts" at bounding box center [32, 118] width 44 height 5
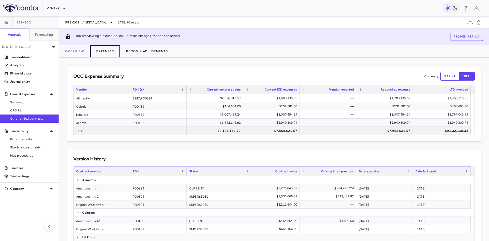
click at [106, 50] on button "Expenses" at bounding box center [105, 51] width 30 height 12
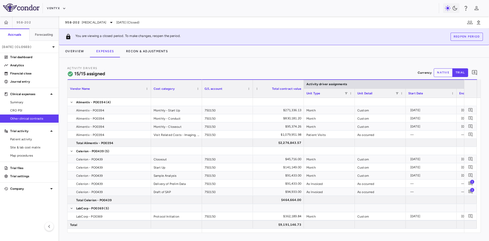
drag, startPoint x: 118, startPoint y: 88, endPoint x: 150, endPoint y: 91, distance: 32.8
click at [150, 91] on div at bounding box center [151, 89] width 2 height 18
click at [118, 114] on div "Alimentiv - PO0394" at bounding box center [110, 118] width 84 height 8
click at [130, 134] on span "Alimentiv - PO0394" at bounding box center [112, 135] width 72 height 8
click at [33, 149] on span "Site & lab cost matrix" at bounding box center [32, 147] width 44 height 5
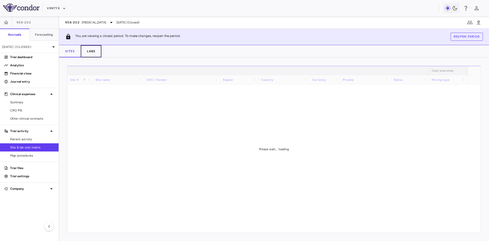
click at [94, 52] on button "Labs" at bounding box center [91, 51] width 21 height 12
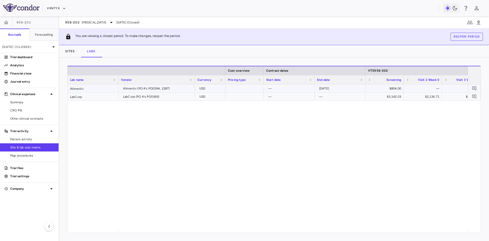
click at [94, 88] on div "Alimentiv" at bounding box center [93, 88] width 51 height 8
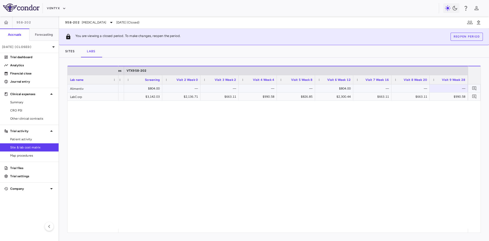
scroll to position [0, 280]
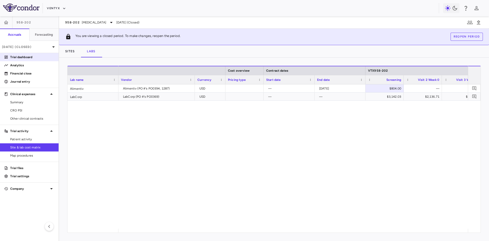
click at [21, 57] on p "Trial dashboard" at bounding box center [32, 57] width 44 height 5
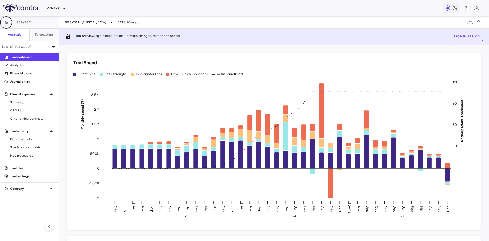
click at [8, 23] on icon "button" at bounding box center [6, 22] width 5 height 5
